Goal: Transaction & Acquisition: Purchase product/service

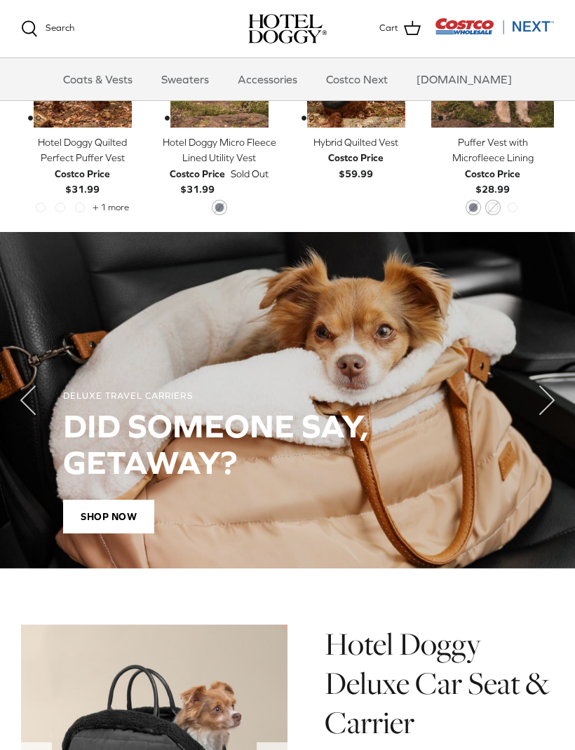
scroll to position [787, 0]
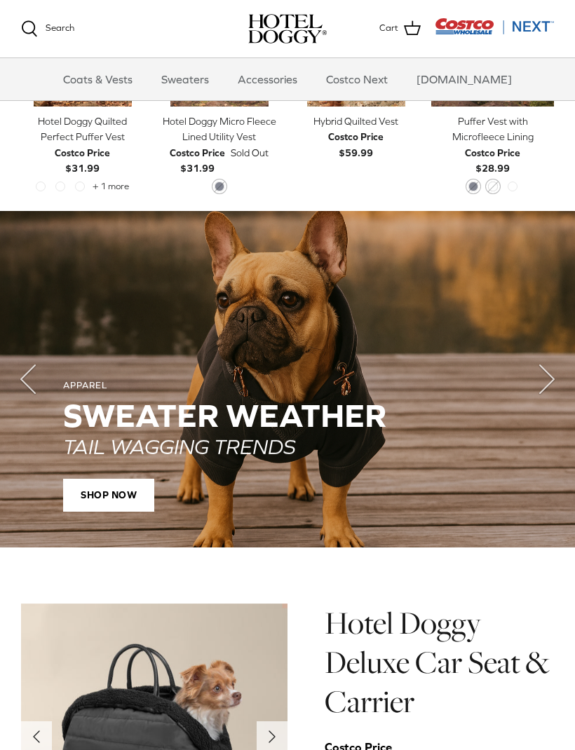
click at [122, 496] on span "SHOP NOW" at bounding box center [108, 496] width 91 height 34
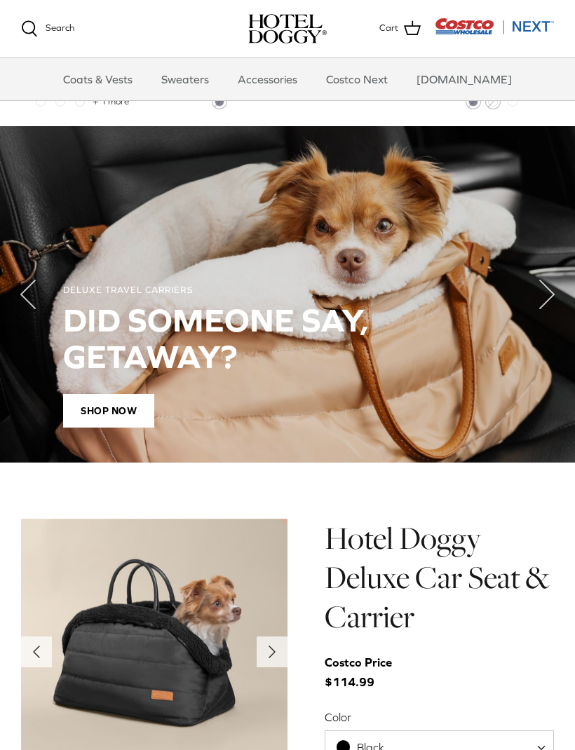
scroll to position [874, 0]
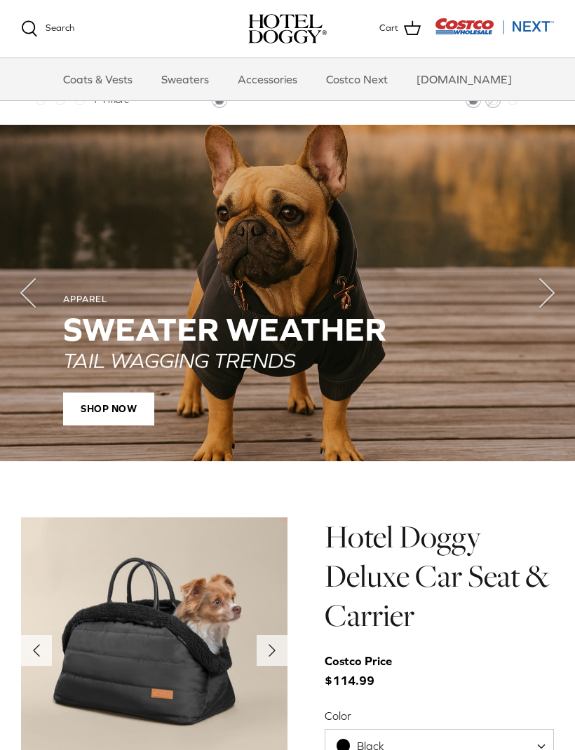
click at [119, 410] on span "SHOP NOW" at bounding box center [108, 410] width 91 height 34
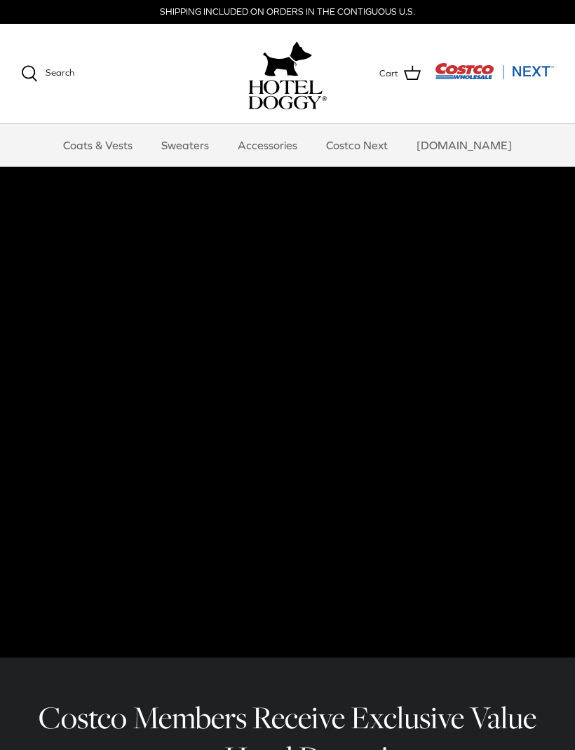
click at [130, 138] on link "Coats & Vests" at bounding box center [97, 145] width 95 height 42
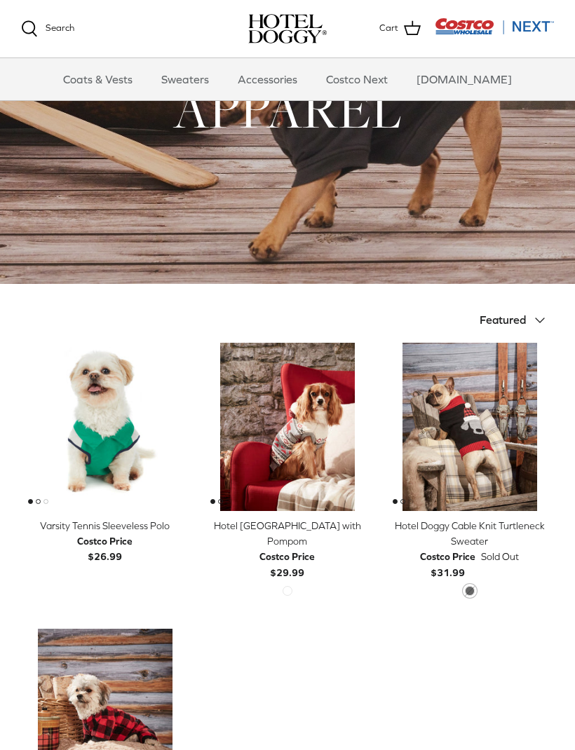
scroll to position [85, 0]
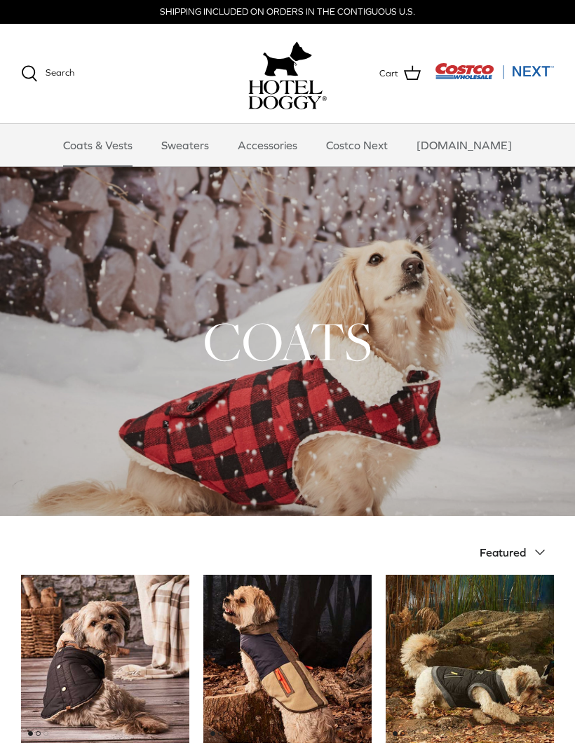
click at [299, 144] on link "Accessories" at bounding box center [267, 145] width 85 height 42
click at [537, 74] on img "Costco Next" at bounding box center [494, 71] width 119 height 18
